Goal: Information Seeking & Learning: Learn about a topic

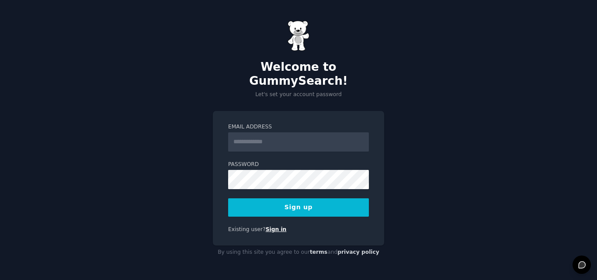
click at [268, 226] on link "Sign in" at bounding box center [276, 229] width 21 height 6
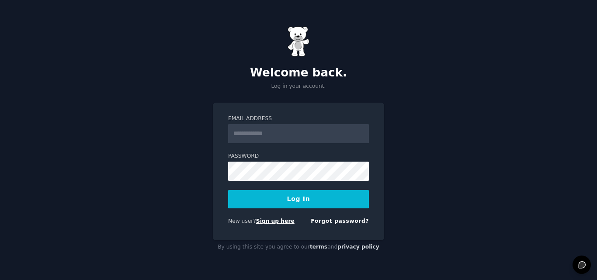
click at [264, 219] on link "Sign up here" at bounding box center [275, 221] width 38 height 6
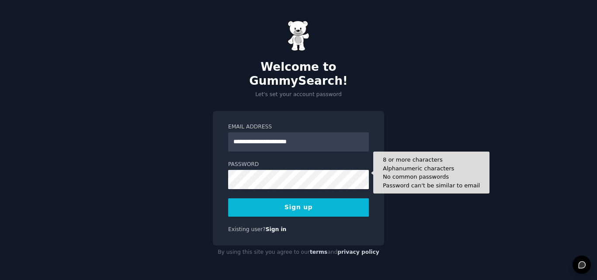
type input "**********"
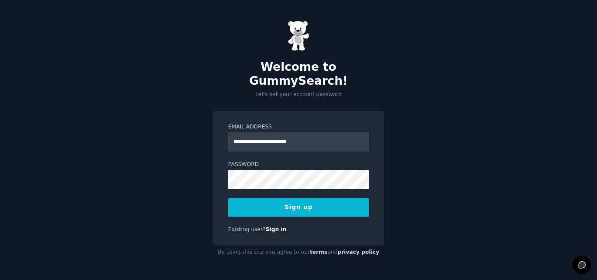
click at [300, 202] on button "Sign up" at bounding box center [298, 208] width 141 height 18
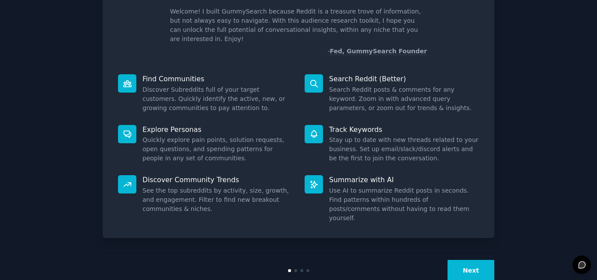
scroll to position [62, 0]
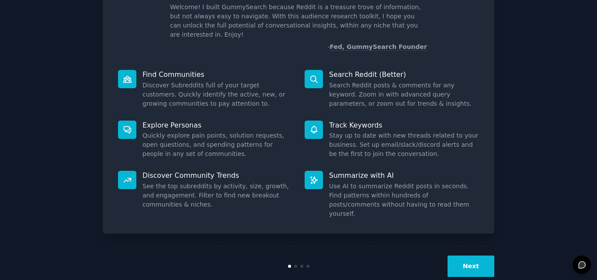
click at [467, 256] on button "Next" at bounding box center [471, 266] width 47 height 21
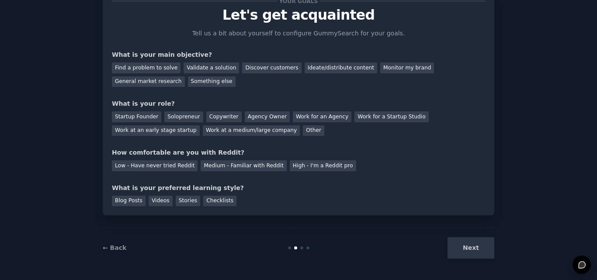
click at [467, 247] on div "Next" at bounding box center [429, 247] width 131 height 21
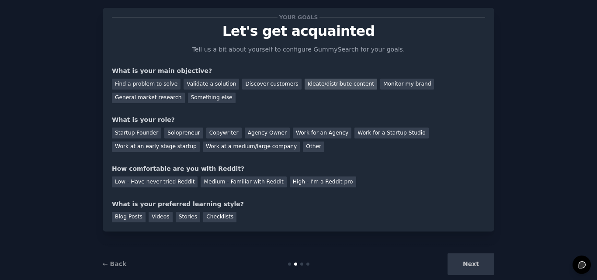
click at [305, 82] on div "Ideate/distribute content" at bounding box center [341, 84] width 73 height 11
click at [143, 133] on div "Startup Founder" at bounding box center [136, 133] width 49 height 11
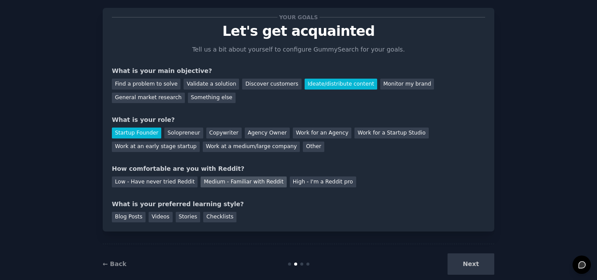
click at [215, 185] on div "Medium - Familiar with Reddit" at bounding box center [244, 182] width 86 height 11
click at [136, 216] on div "Blog Posts" at bounding box center [129, 217] width 34 height 11
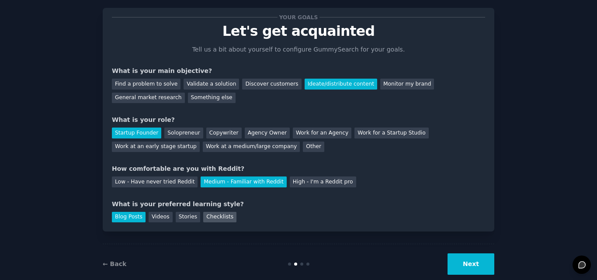
click at [204, 217] on div "Checklists" at bounding box center [219, 217] width 33 height 11
click at [129, 218] on div "Blog Posts" at bounding box center [129, 217] width 34 height 11
click at [180, 216] on div "Stories" at bounding box center [188, 217] width 24 height 11
click at [158, 217] on div "Videos" at bounding box center [161, 217] width 24 height 11
click at [470, 269] on button "Next" at bounding box center [471, 264] width 47 height 21
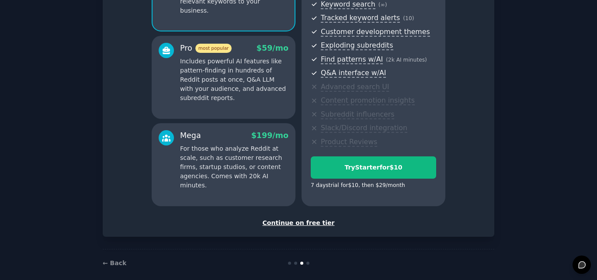
scroll to position [129, 0]
click at [309, 226] on div "Continue on free tier" at bounding box center [298, 223] width 373 height 9
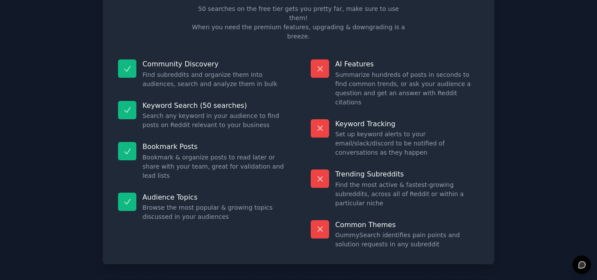
scroll to position [60, 0]
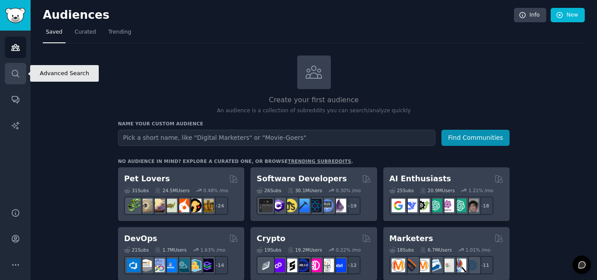
click at [15, 70] on icon "Sidebar" at bounding box center [15, 73] width 7 height 7
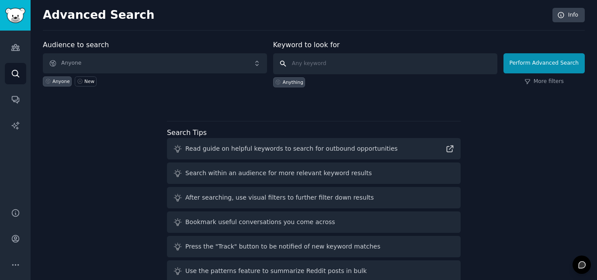
click at [324, 63] on input "text" at bounding box center [385, 63] width 224 height 21
click at [302, 62] on input "best chrome extensions" at bounding box center [385, 63] width 224 height 21
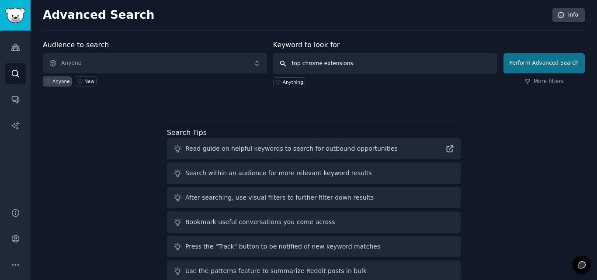
type input "top chrome extensions"
click at [536, 66] on button "Perform Advanced Search" at bounding box center [544, 63] width 81 height 20
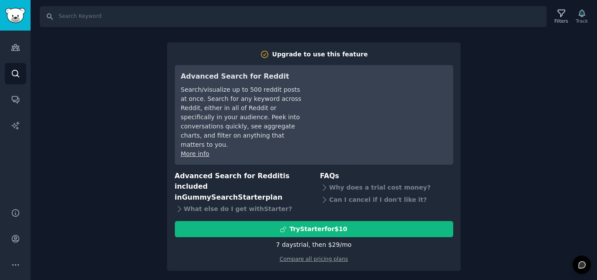
click at [512, 100] on div "Search Filters Track Upgrade to use this feature Advanced Search for Reddit Sea…" at bounding box center [314, 140] width 567 height 280
click at [40, 171] on div "Search Filters Track Upgrade to use this feature Advanced Search for Reddit Sea…" at bounding box center [314, 140] width 567 height 280
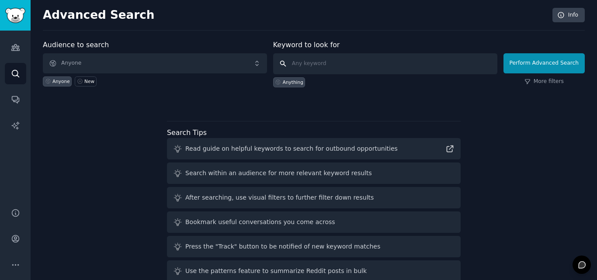
click at [393, 71] on input "text" at bounding box center [385, 63] width 224 height 21
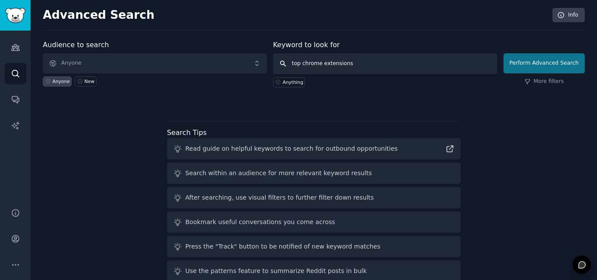
type input "top chrome extensions"
click at [533, 69] on button "Perform Advanced Search" at bounding box center [544, 63] width 81 height 20
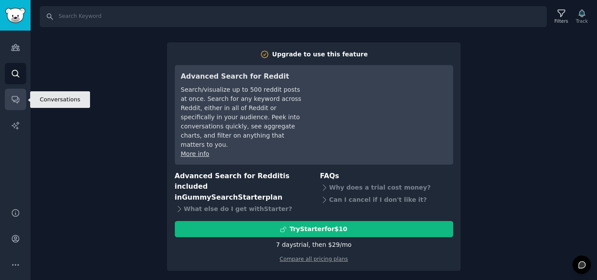
click at [15, 105] on link "Conversations" at bounding box center [15, 99] width 21 height 21
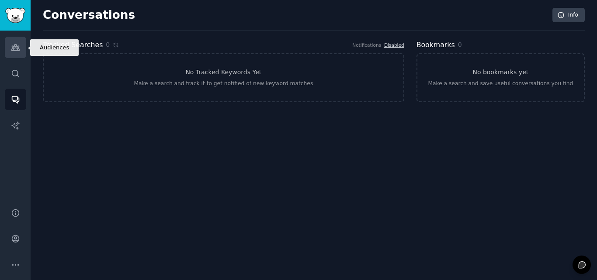
click at [14, 51] on icon "Sidebar" at bounding box center [15, 48] width 8 height 6
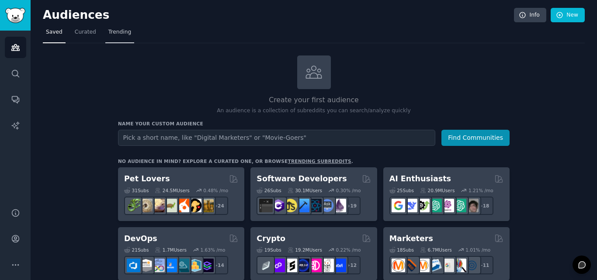
click at [122, 35] on span "Trending" at bounding box center [119, 32] width 23 height 8
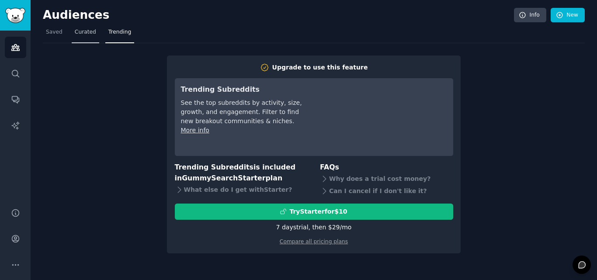
click at [78, 35] on span "Curated" at bounding box center [85, 32] width 21 height 8
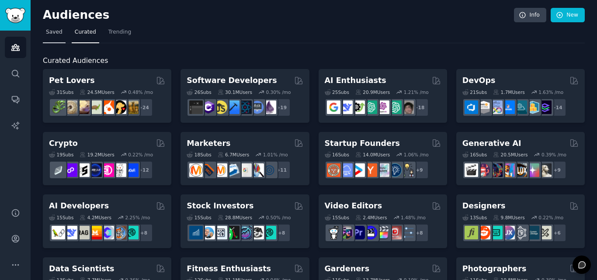
click at [45, 35] on link "Saved" at bounding box center [54, 34] width 23 height 18
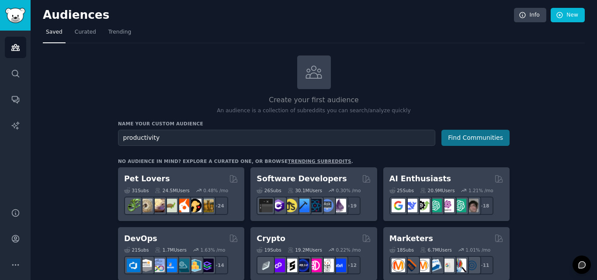
type input "productivity"
click at [492, 133] on button "Find Communities" at bounding box center [476, 138] width 68 height 16
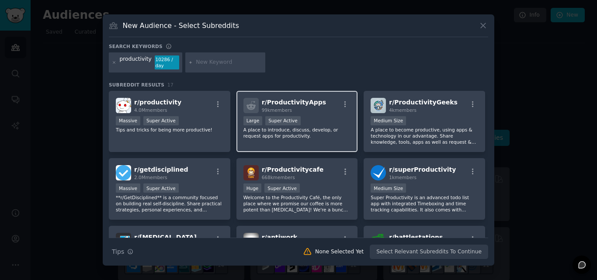
click at [315, 108] on div "r/ ProductivityApps 99k members" at bounding box center [298, 105] width 108 height 15
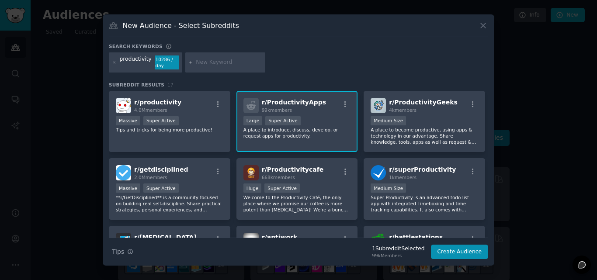
click at [274, 99] on span "r/ ProductivityApps" at bounding box center [294, 102] width 65 height 7
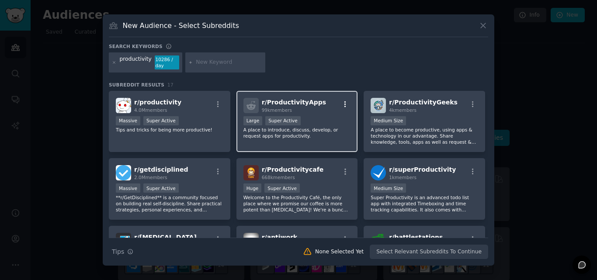
click at [344, 106] on icon "button" at bounding box center [345, 105] width 8 height 8
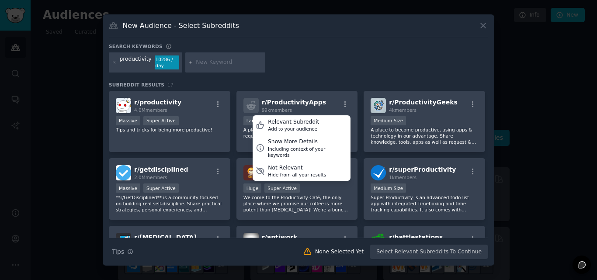
click at [317, 73] on div "productivity 10286 / day" at bounding box center [299, 63] width 380 height 23
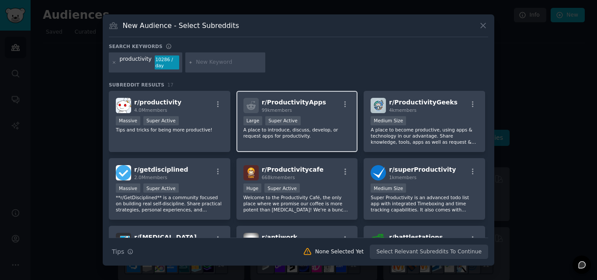
click at [299, 108] on div "99k members" at bounding box center [294, 110] width 65 height 6
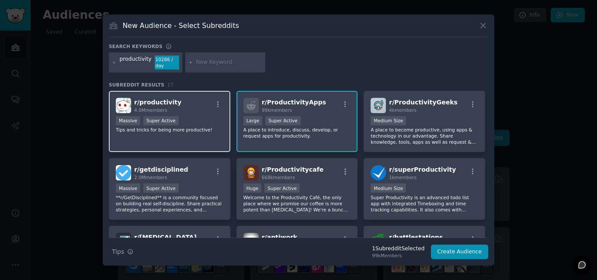
click at [172, 134] on div "r/ productivity 4.0M members Massive Super Active Tips and tricks for being mor…" at bounding box center [170, 122] width 122 height 62
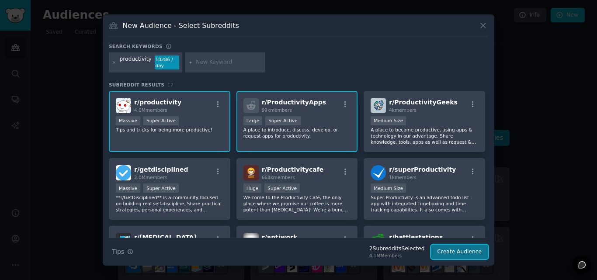
click at [455, 256] on button "Create Audience" at bounding box center [460, 252] width 58 height 15
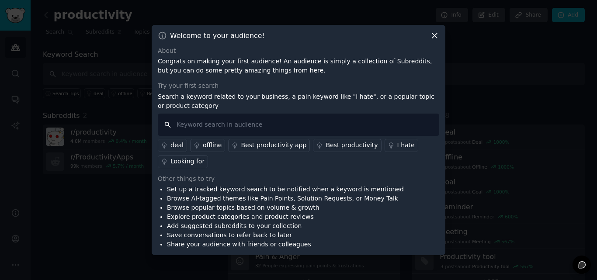
click at [259, 125] on input "text" at bounding box center [299, 125] width 282 height 22
type input "top chrome extensions"
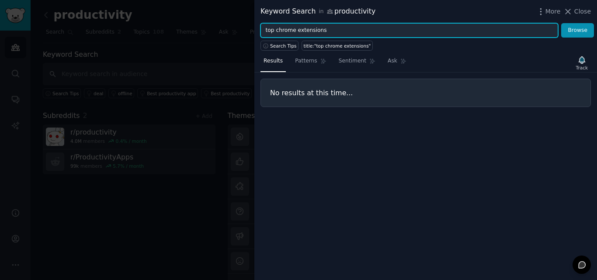
click at [271, 31] on input "top chrome extensions" at bounding box center [410, 30] width 298 height 15
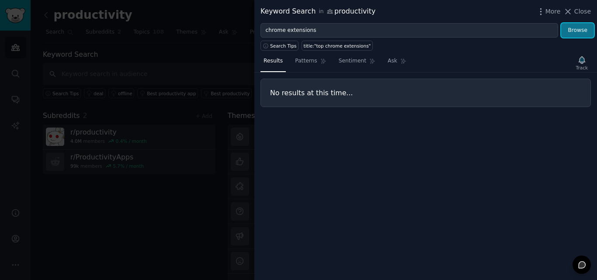
click at [575, 30] on button "Browse" at bounding box center [577, 30] width 33 height 15
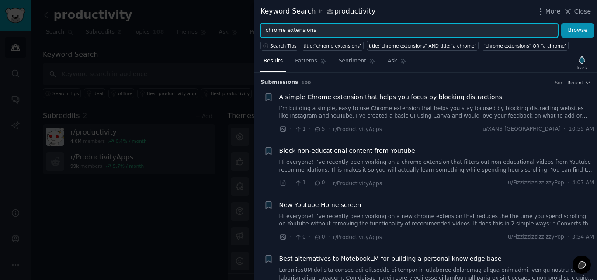
click at [266, 31] on input "chrome extensions" at bounding box center [410, 30] width 298 height 15
type input "best chrome extensions"
click at [561, 23] on button "Browse" at bounding box center [577, 30] width 33 height 15
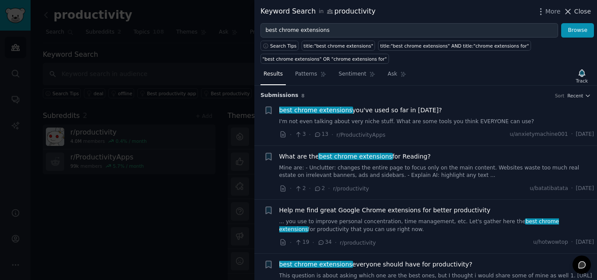
click at [586, 13] on span "Close" at bounding box center [583, 11] width 17 height 9
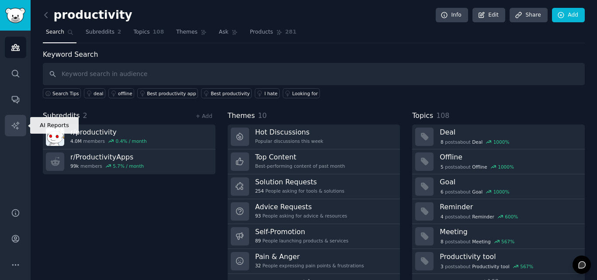
click at [21, 129] on link "AI Reports" at bounding box center [15, 125] width 21 height 21
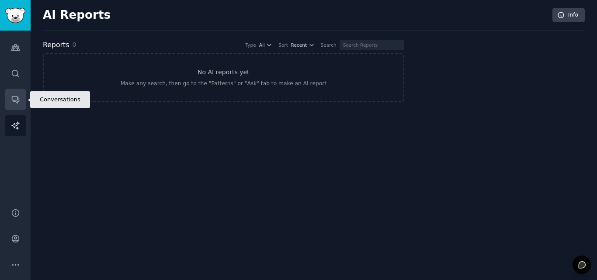
click at [17, 103] on icon "Sidebar" at bounding box center [15, 100] width 7 height 7
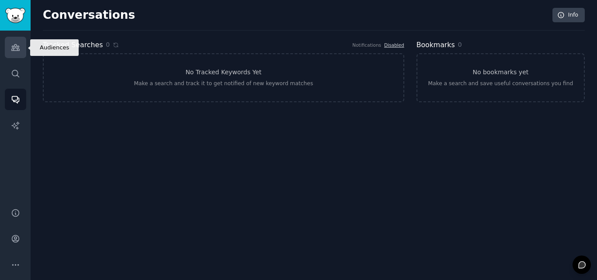
click at [18, 49] on icon "Sidebar" at bounding box center [15, 48] width 8 height 6
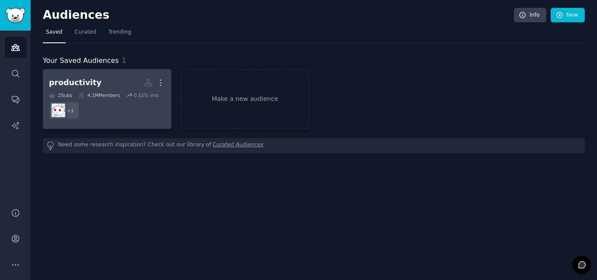
click at [113, 94] on div "4.1M Members" at bounding box center [99, 95] width 42 height 6
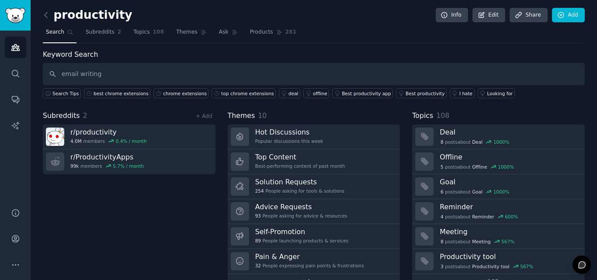
type input "email writing"
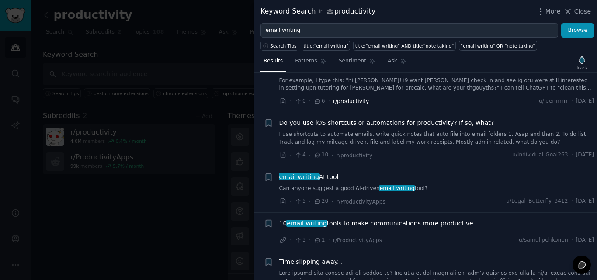
scroll to position [269, 0]
